Goal: Information Seeking & Learning: Learn about a topic

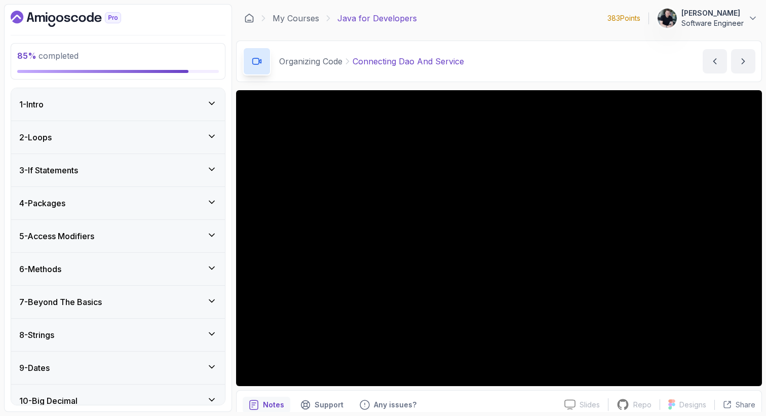
scroll to position [627, 0]
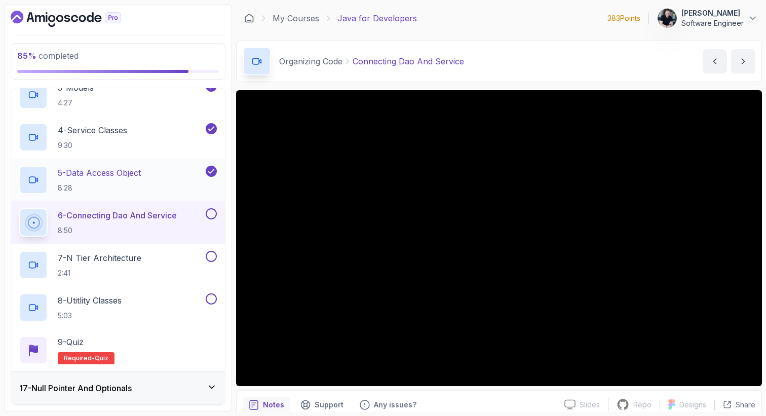
click at [135, 169] on p "5 - Data Access Object" at bounding box center [99, 173] width 83 height 12
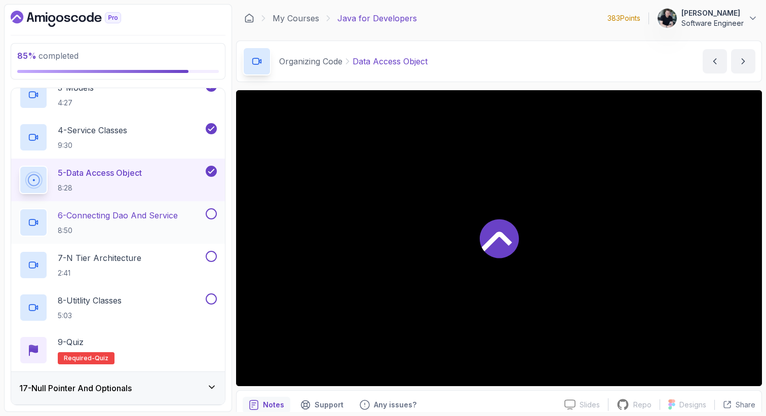
click at [135, 205] on div "6 - Connecting Dao And Service 8:50" at bounding box center [118, 222] width 214 height 43
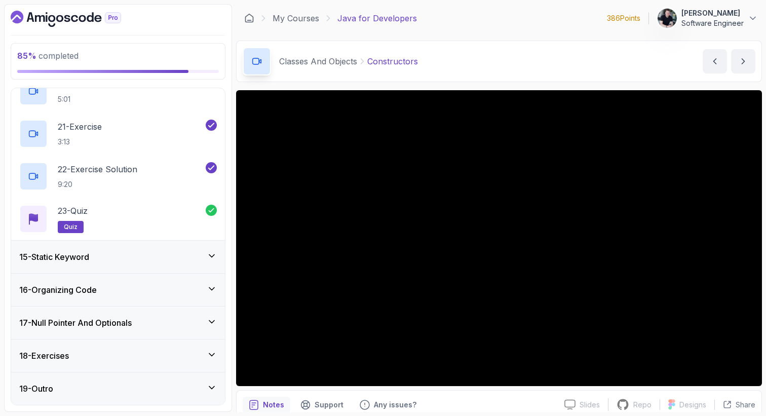
scroll to position [1288, 0]
click at [114, 293] on div "16 - Organizing Code" at bounding box center [118, 290] width 198 height 12
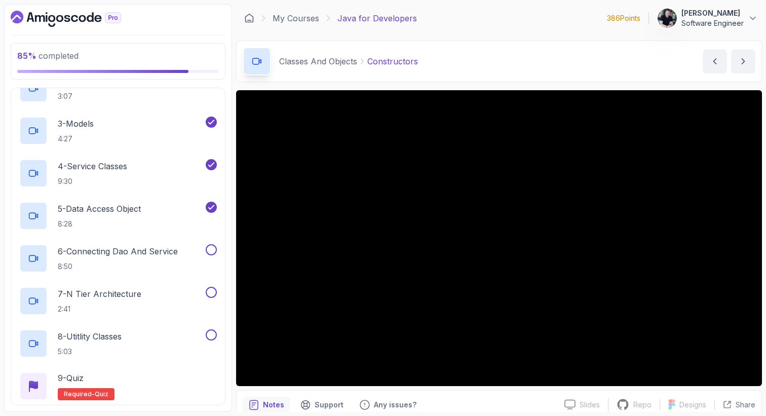
scroll to position [596, 0]
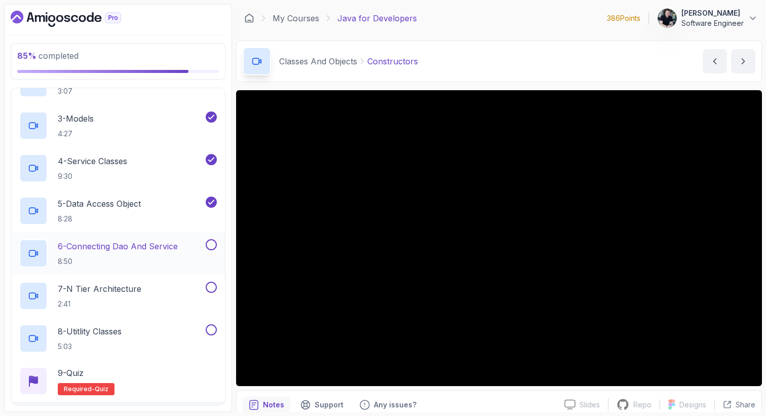
click at [119, 252] on p "6 - Connecting Dao And Service" at bounding box center [118, 246] width 120 height 12
